Goal: Task Accomplishment & Management: Manage account settings

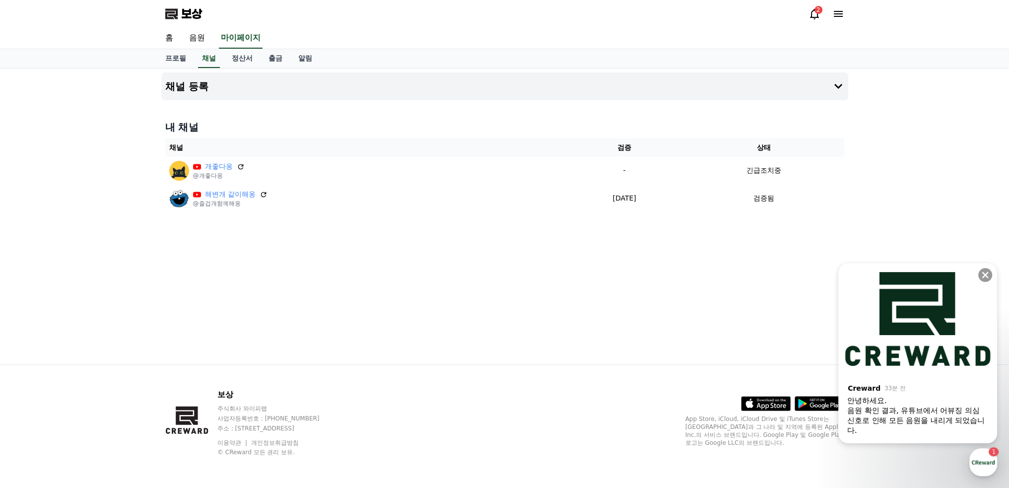
click at [931, 419] on div "음원 확인 결과, 유튜브에서 어뷰징 의심 신호로 인해 모든 음원을 내리게 되었습니다. ​" at bounding box center [917, 421] width 141 height 30
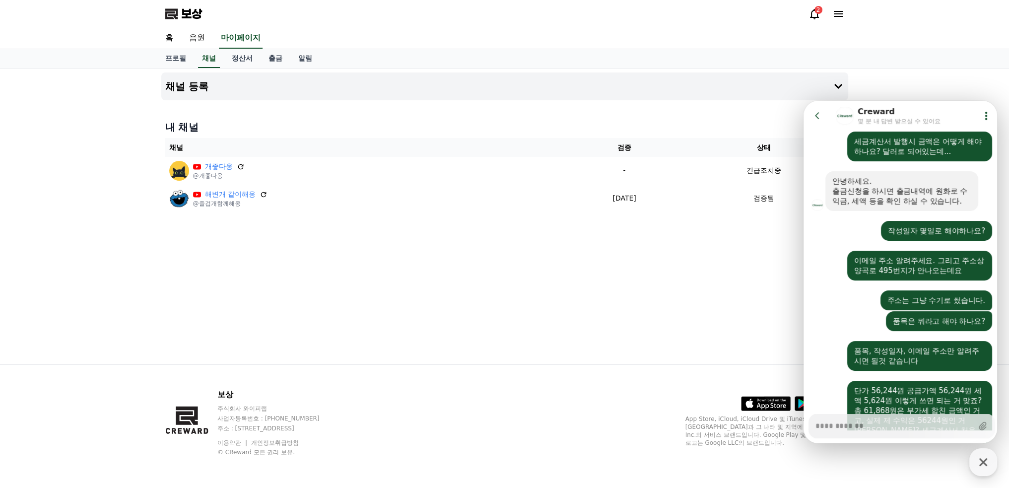
scroll to position [1145, 0]
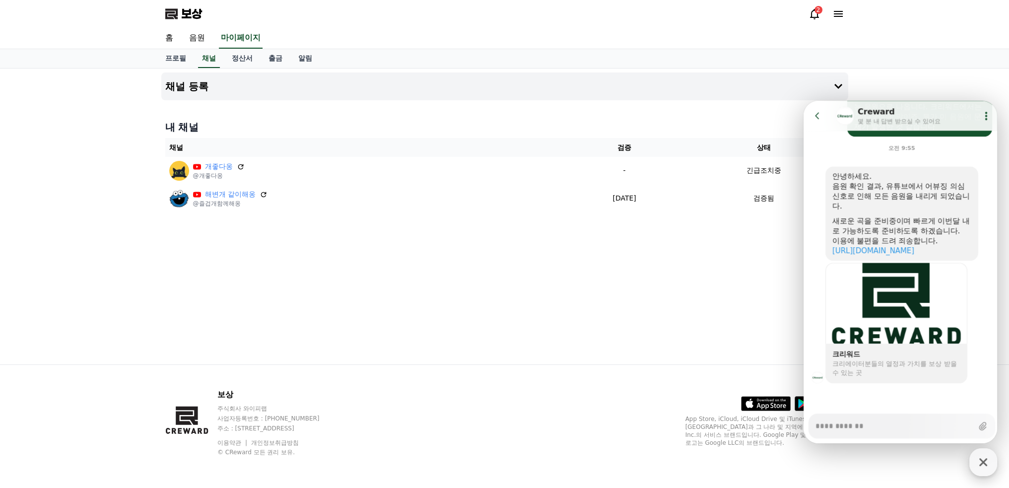
click at [983, 458] on icon "button" at bounding box center [984, 462] width 18 height 18
type textarea "*"
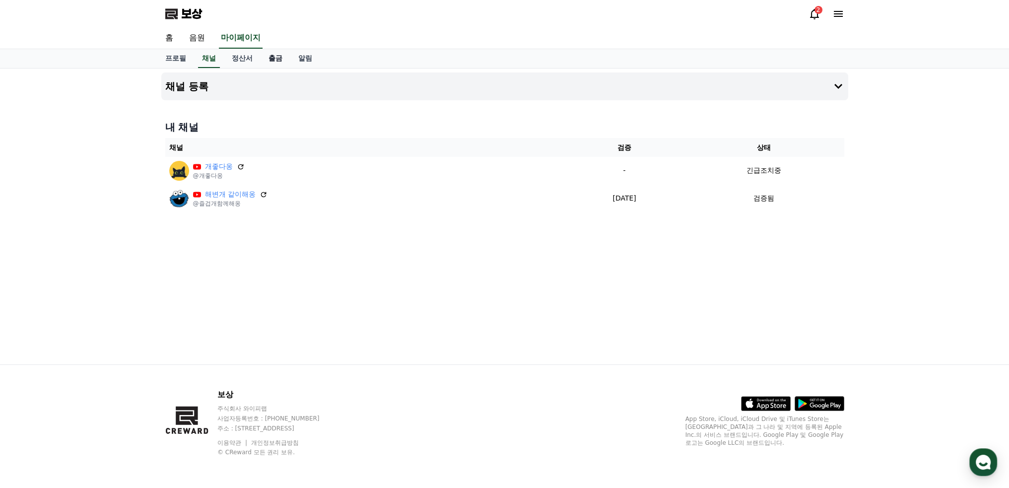
click at [271, 58] on font "출금" at bounding box center [276, 58] width 14 height 8
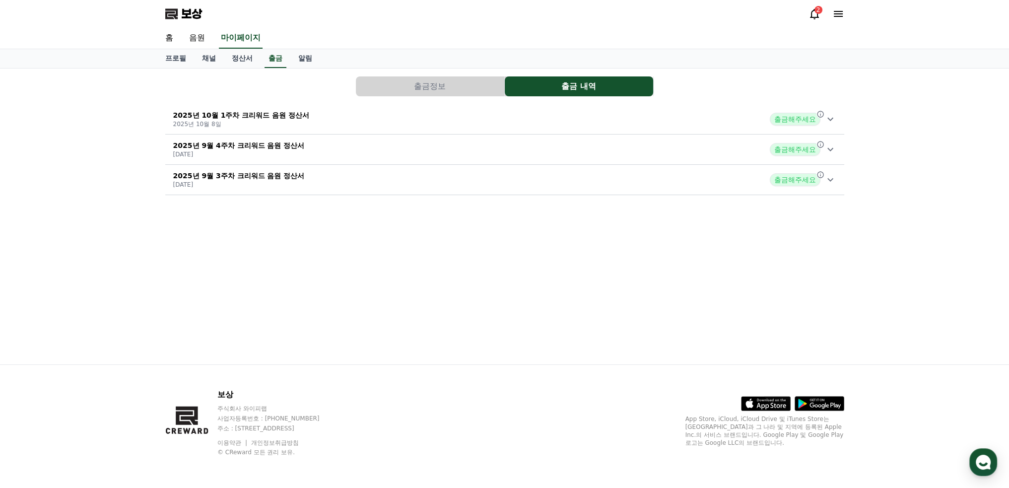
click at [802, 119] on font "출금해주세요" at bounding box center [795, 119] width 42 height 8
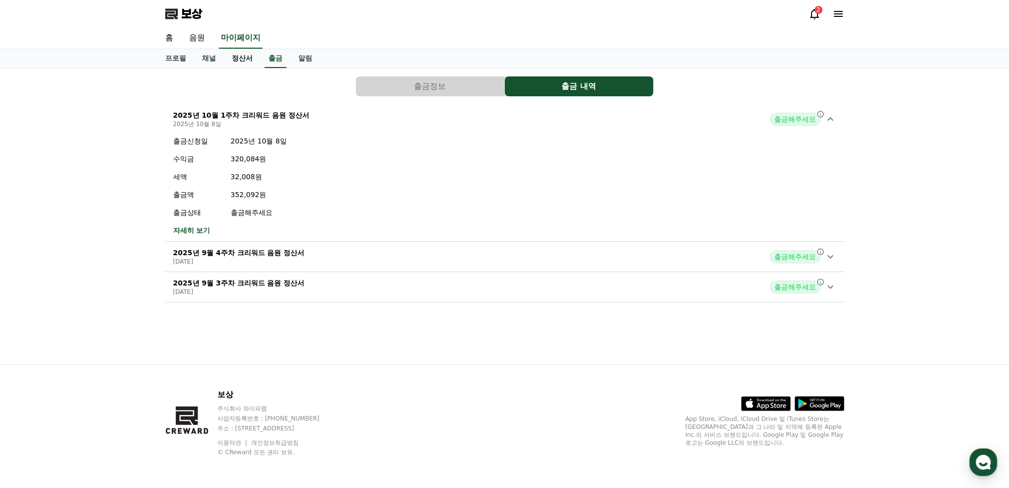
click at [247, 57] on font "정산서" at bounding box center [242, 58] width 21 height 8
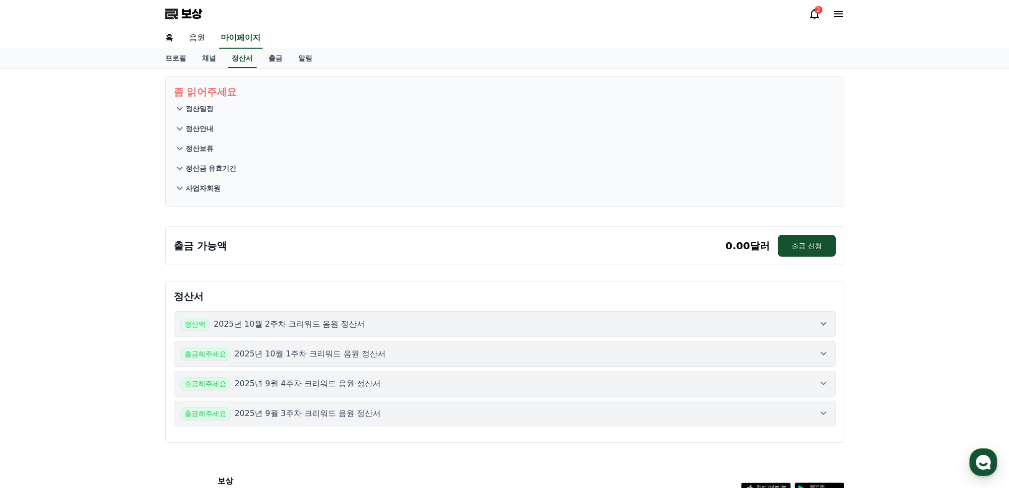
click at [822, 322] on icon at bounding box center [824, 323] width 6 height 3
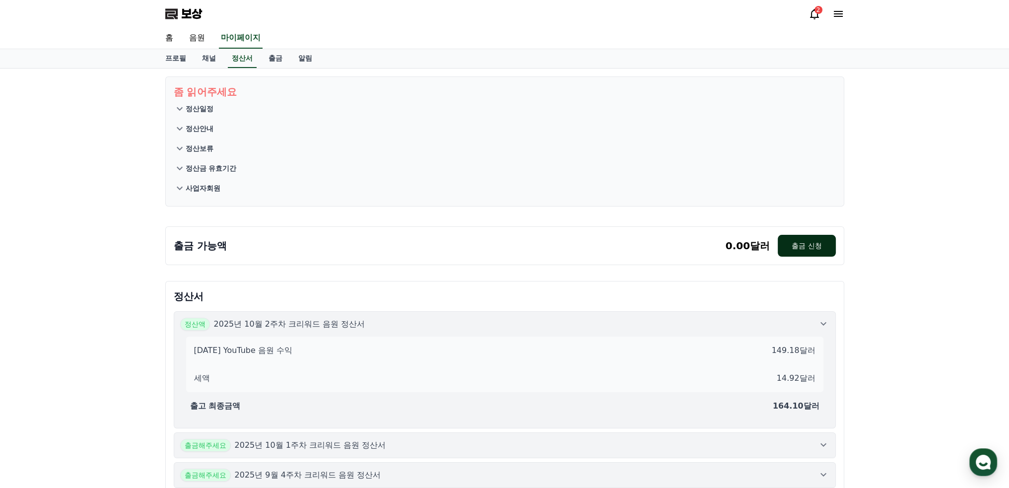
click at [806, 244] on font "출금 신청" at bounding box center [807, 246] width 30 height 8
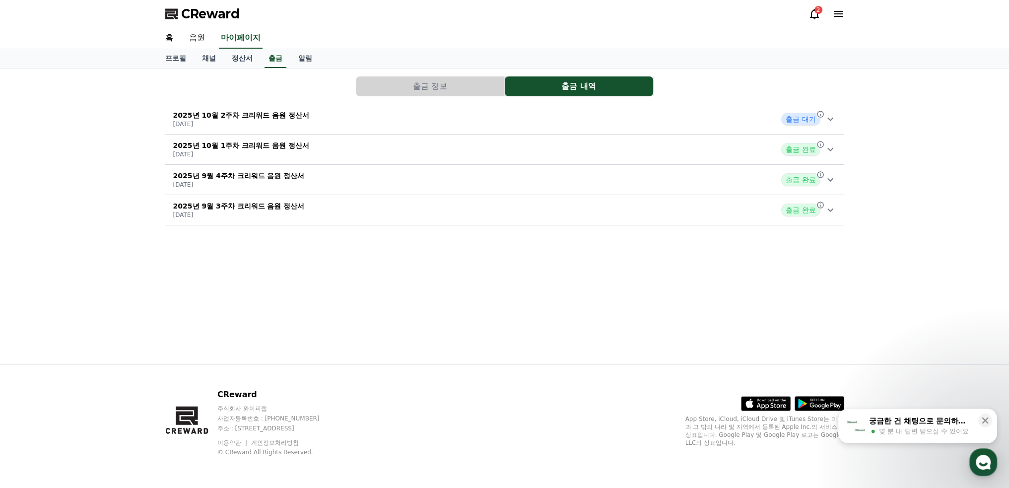
click at [826, 117] on icon at bounding box center [831, 119] width 12 height 12
